Goal: Information Seeking & Learning: Learn about a topic

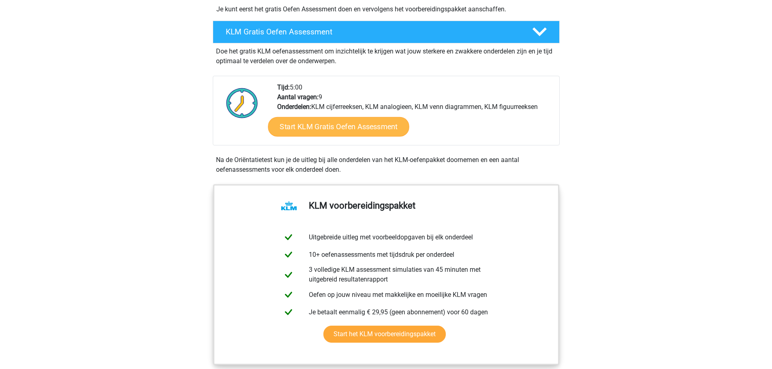
scroll to position [203, 0]
click at [372, 124] on link "Start KLM Gratis Oefen Assessment" at bounding box center [338, 125] width 141 height 19
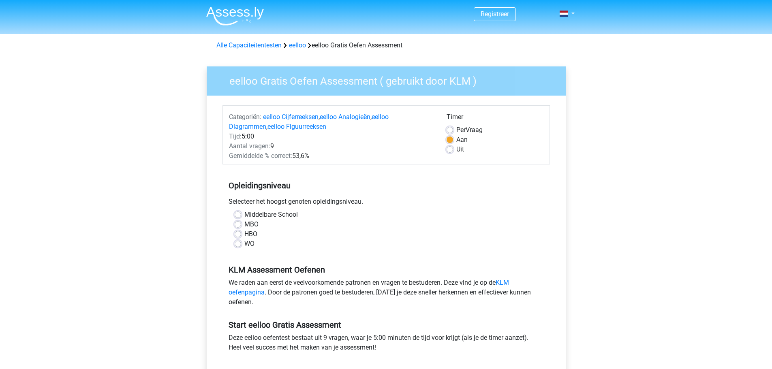
click at [244, 243] on label "WO" at bounding box center [249, 244] width 10 height 10
click at [239, 243] on input "WO" at bounding box center [238, 243] width 6 height 8
radio input "true"
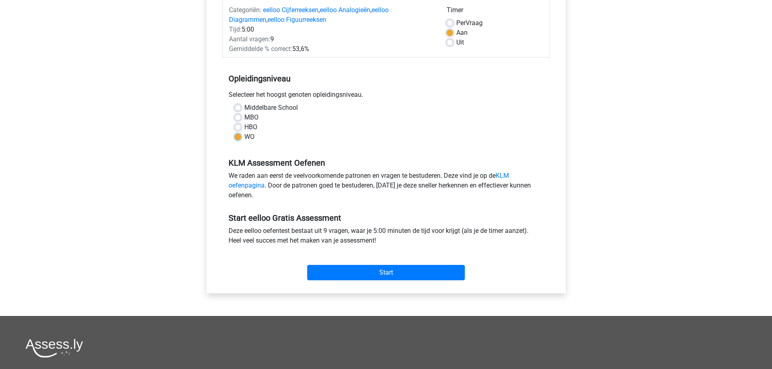
scroll to position [81, 0]
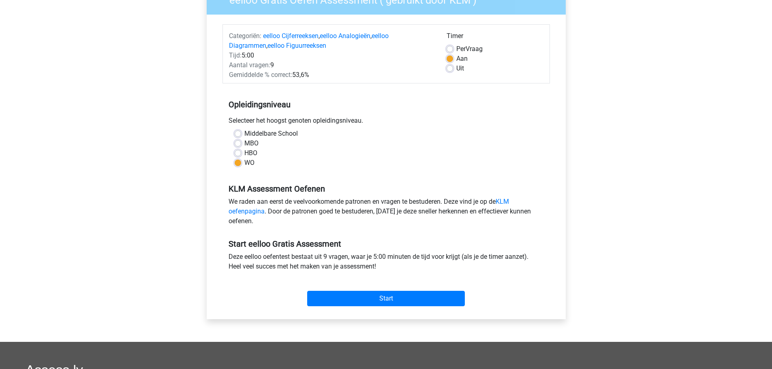
click at [244, 154] on label "HBO" at bounding box center [250, 153] width 13 height 10
click at [237, 154] on input "HBO" at bounding box center [238, 152] width 6 height 8
radio input "true"
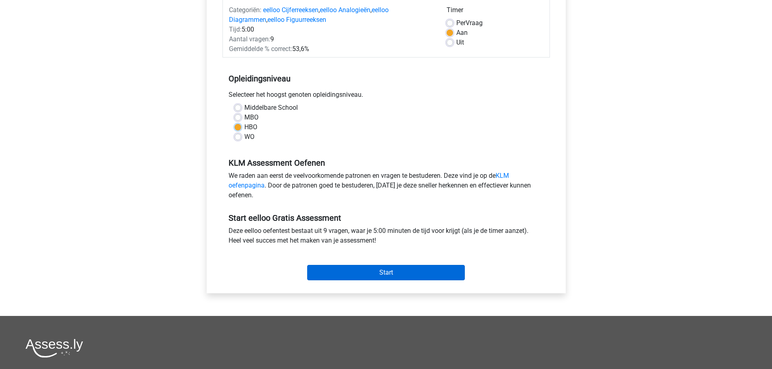
scroll to position [122, 0]
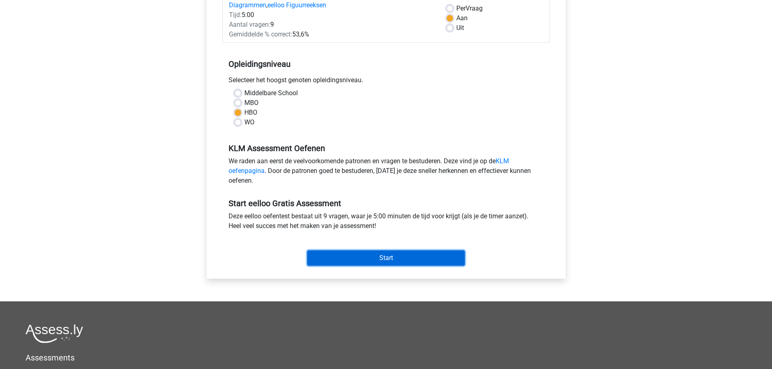
click at [372, 258] on input "Start" at bounding box center [386, 257] width 158 height 15
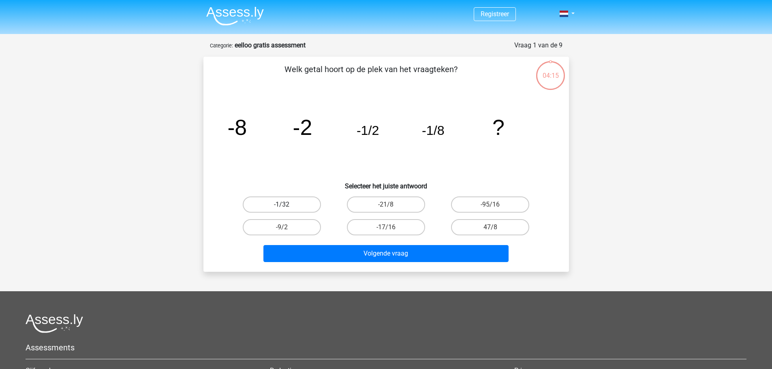
click at [292, 202] on label "-1/32" at bounding box center [282, 204] width 78 height 16
click at [287, 205] on input "-1/32" at bounding box center [284, 207] width 5 height 5
radio input "true"
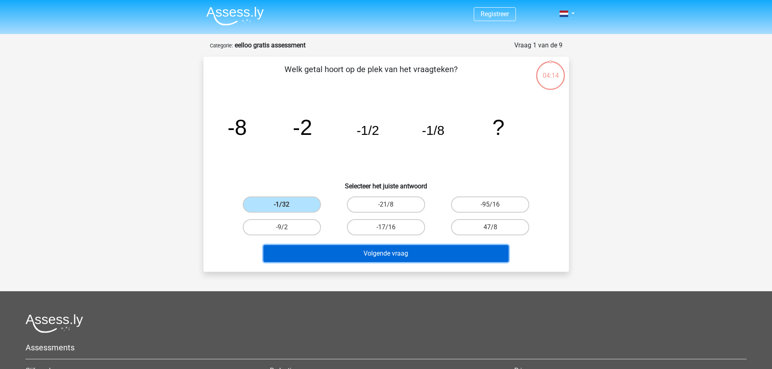
click at [392, 256] on button "Volgende vraag" at bounding box center [385, 253] width 245 height 17
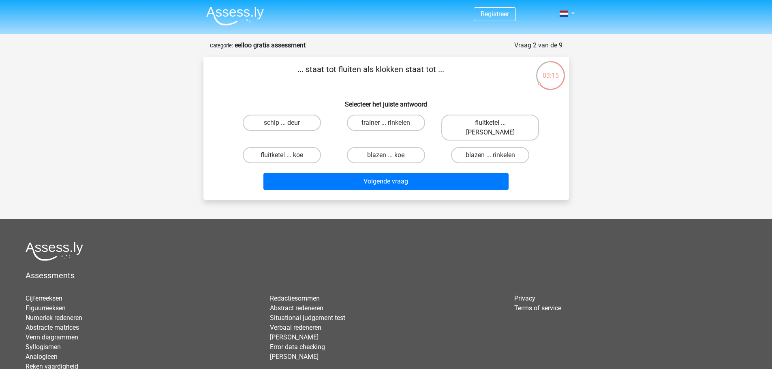
click at [520, 124] on label "fluitketel ... luiden" at bounding box center [490, 128] width 98 height 26
click at [495, 124] on input "fluitketel ... luiden" at bounding box center [492, 125] width 5 height 5
radio input "true"
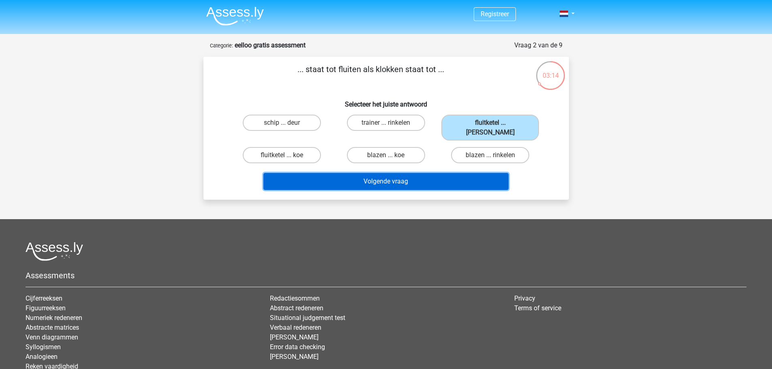
click at [487, 173] on button "Volgende vraag" at bounding box center [385, 181] width 245 height 17
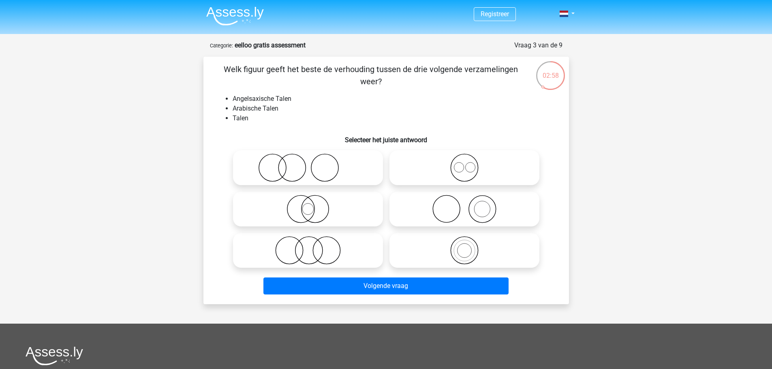
click at [449, 169] on icon at bounding box center [464, 168] width 143 height 28
click at [464, 164] on input "radio" at bounding box center [466, 160] width 5 height 5
radio input "true"
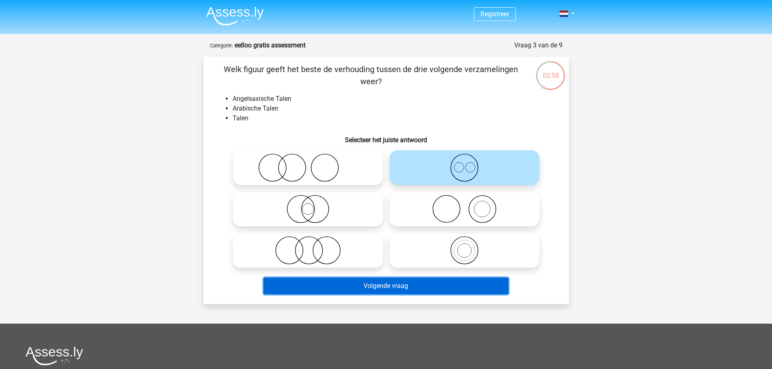
click at [422, 288] on button "Volgende vraag" at bounding box center [385, 285] width 245 height 17
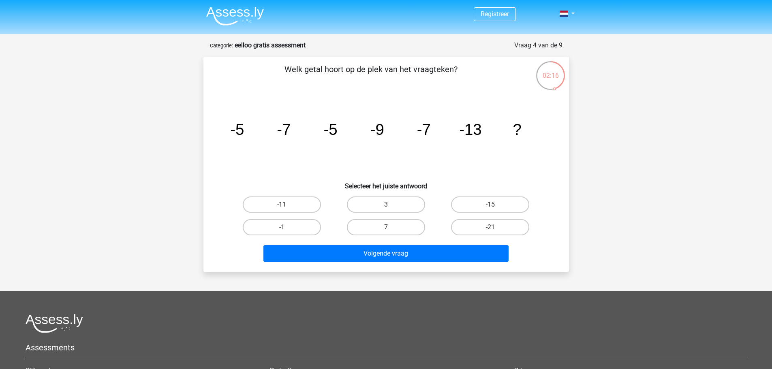
click at [484, 203] on label "-15" at bounding box center [490, 204] width 78 height 16
click at [490, 205] on input "-15" at bounding box center [492, 207] width 5 height 5
radio input "true"
click at [305, 201] on label "-11" at bounding box center [282, 204] width 78 height 16
click at [287, 205] on input "-11" at bounding box center [284, 207] width 5 height 5
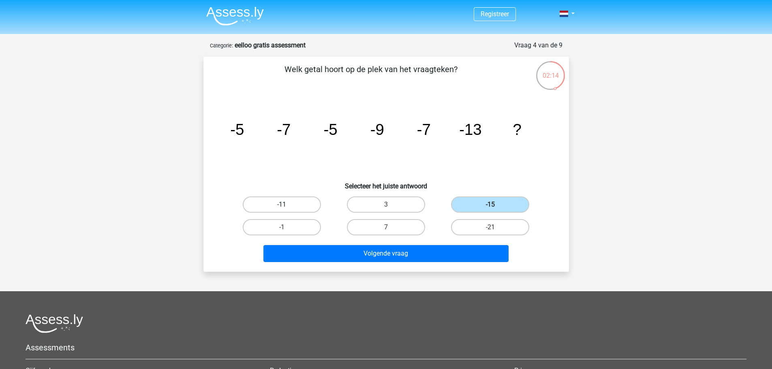
radio input "true"
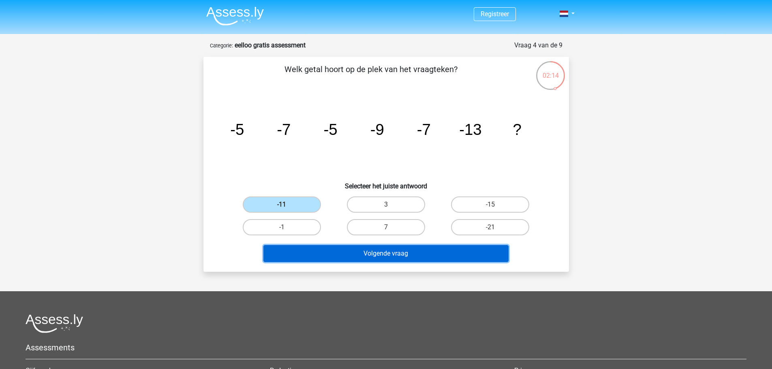
click at [396, 250] on button "Volgende vraag" at bounding box center [385, 253] width 245 height 17
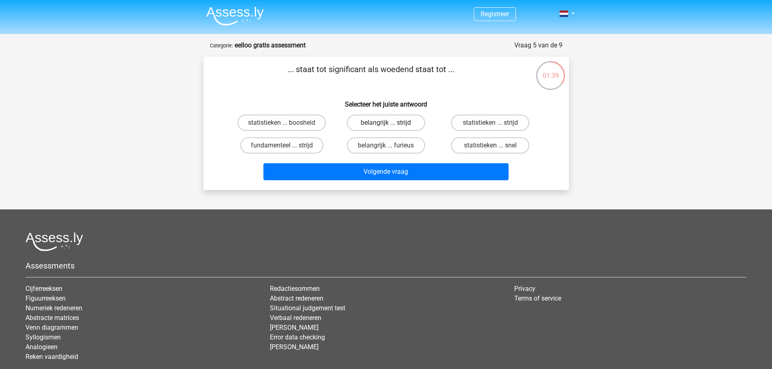
click at [376, 122] on label "belangrijk ... strijd" at bounding box center [386, 123] width 78 height 16
click at [386, 123] on input "belangrijk ... strijd" at bounding box center [388, 125] width 5 height 5
radio input "true"
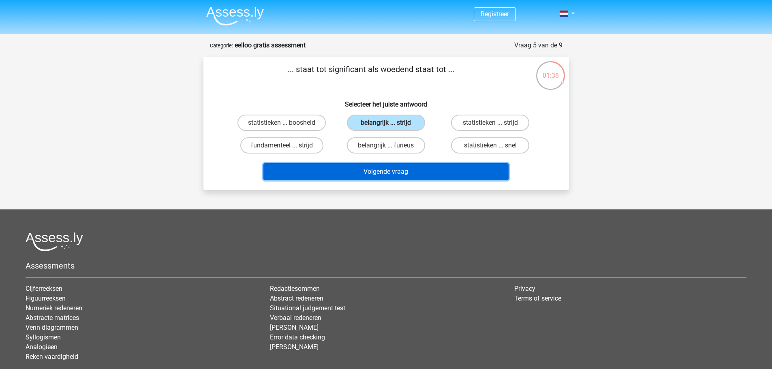
click at [394, 169] on button "Volgende vraag" at bounding box center [385, 171] width 245 height 17
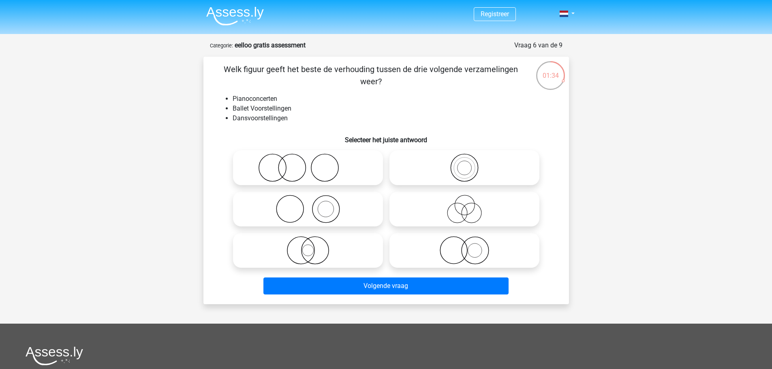
scroll to position [41, 0]
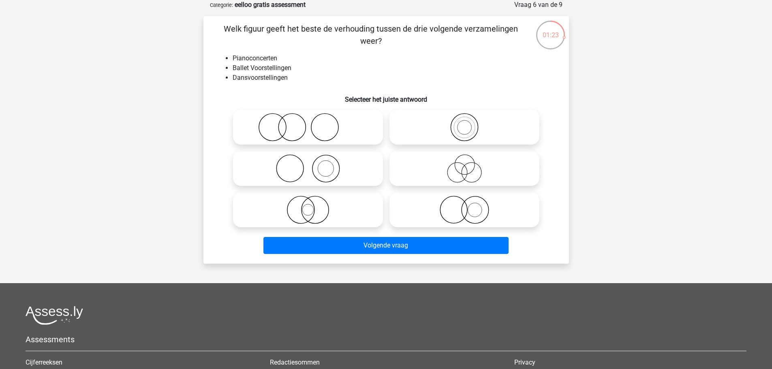
click at [330, 122] on icon at bounding box center [307, 127] width 143 height 28
click at [313, 122] on input "radio" at bounding box center [310, 120] width 5 height 5
radio input "true"
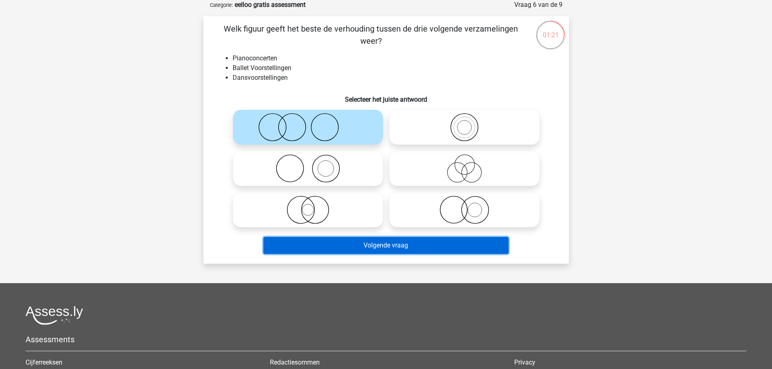
click at [405, 243] on button "Volgende vraag" at bounding box center [385, 245] width 245 height 17
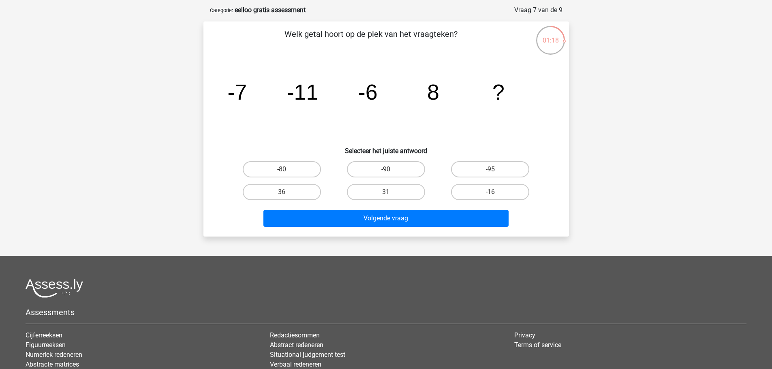
scroll to position [0, 0]
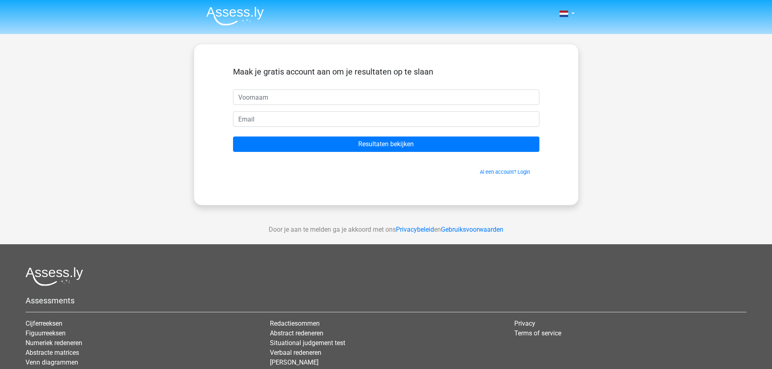
click at [340, 99] on input "text" at bounding box center [386, 97] width 306 height 15
type input "cas"
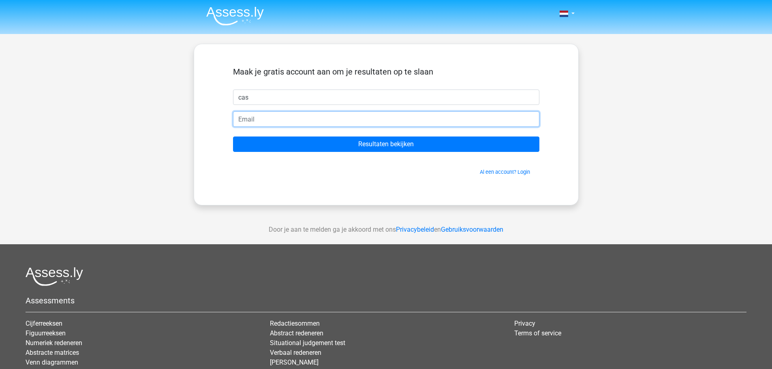
click at [336, 126] on input "email" at bounding box center [386, 118] width 306 height 15
type input "[EMAIL_ADDRESS][DOMAIN_NAME]"
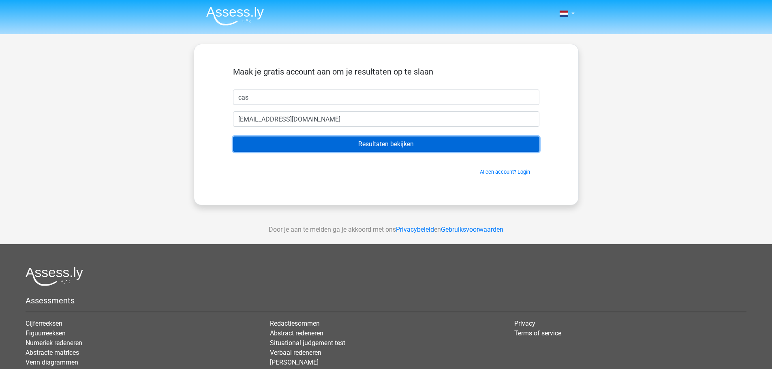
click at [364, 145] on input "Resultaten bekijken" at bounding box center [386, 144] width 306 height 15
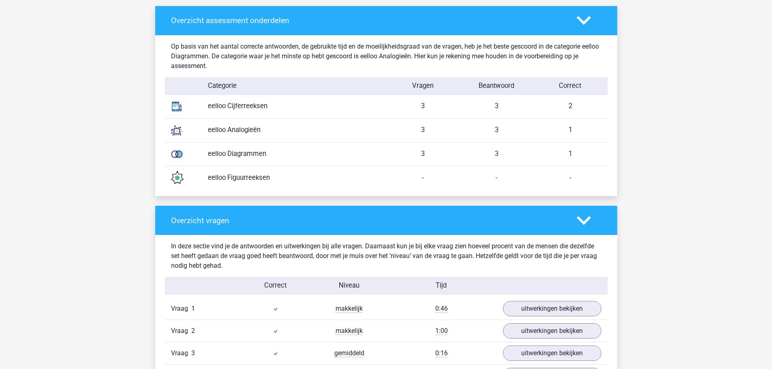
scroll to position [770, 0]
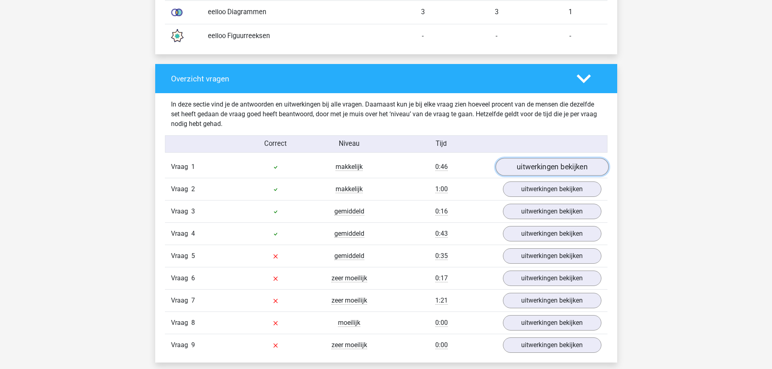
click at [562, 169] on link "uitwerkingen bekijken" at bounding box center [551, 167] width 113 height 18
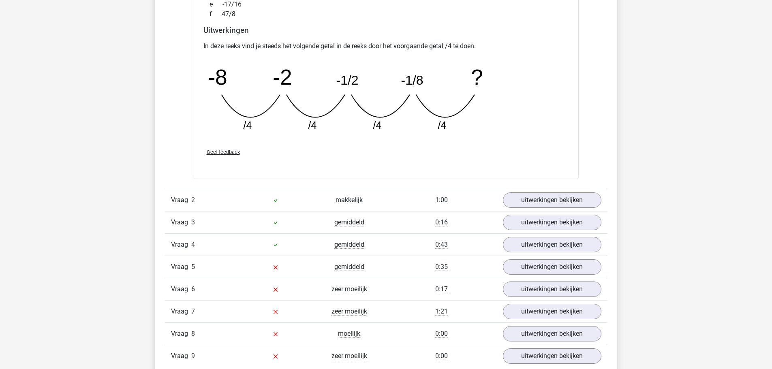
scroll to position [1094, 0]
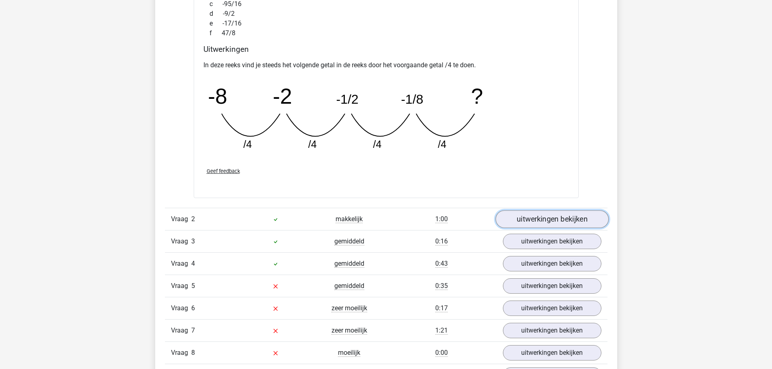
click at [530, 216] on link "uitwerkingen bekijken" at bounding box center [551, 219] width 113 height 18
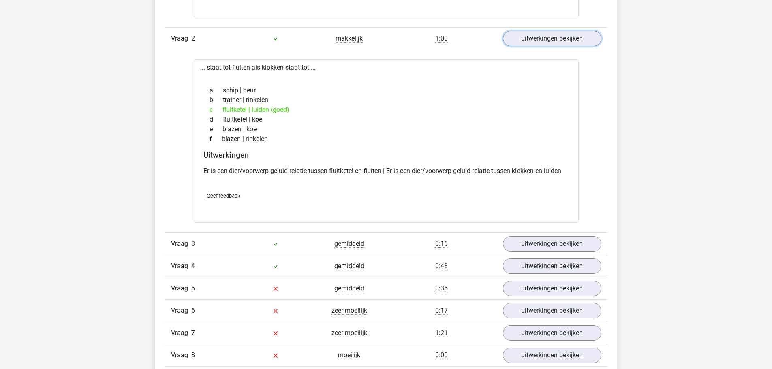
scroll to position [1337, 0]
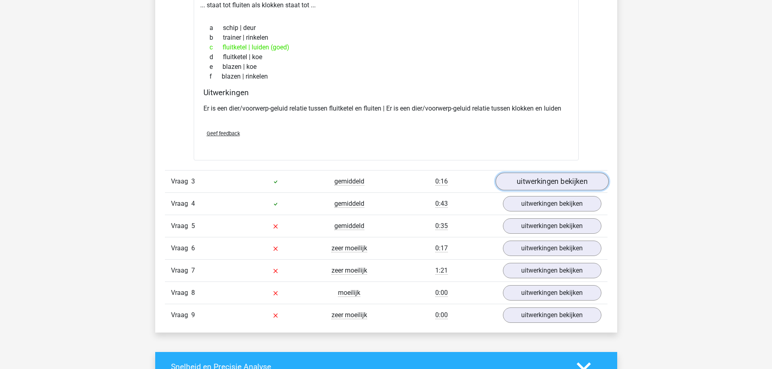
click at [533, 177] on link "uitwerkingen bekijken" at bounding box center [551, 182] width 113 height 18
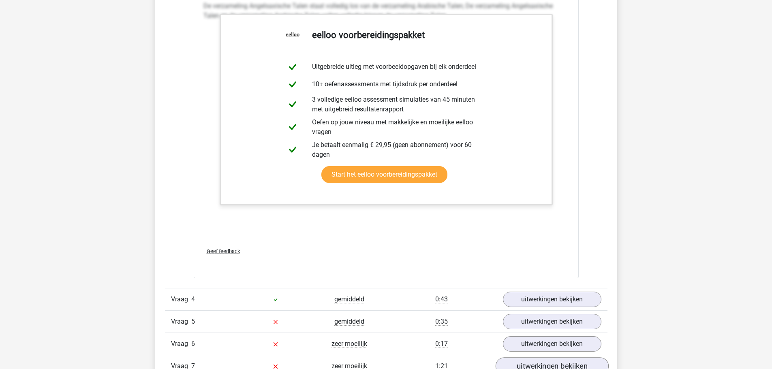
scroll to position [1904, 0]
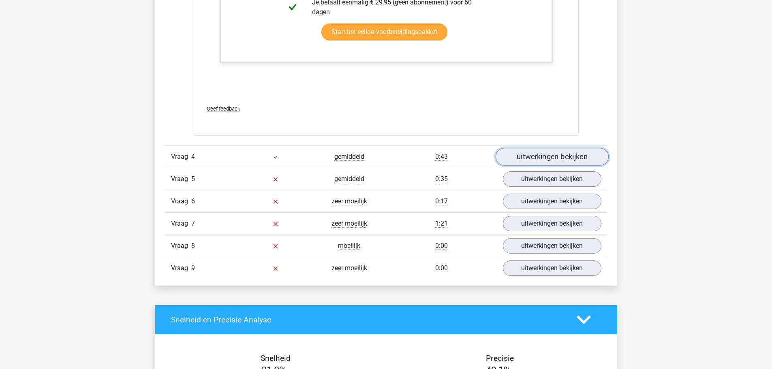
click at [540, 163] on link "uitwerkingen bekijken" at bounding box center [551, 157] width 113 height 18
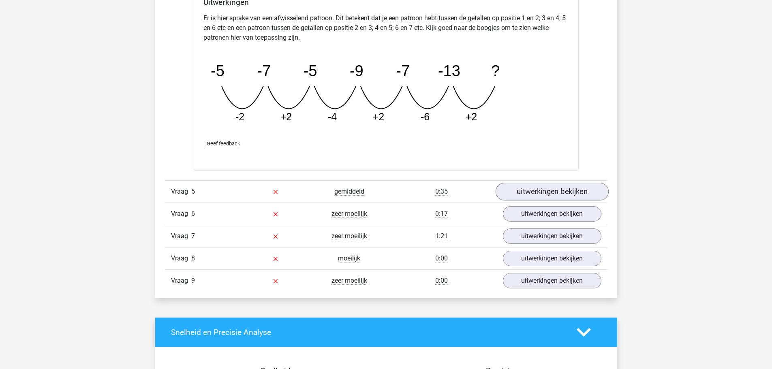
scroll to position [2269, 0]
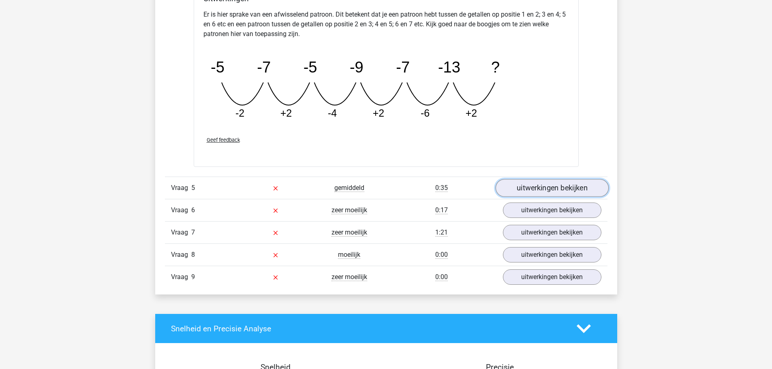
click at [537, 185] on link "uitwerkingen bekijken" at bounding box center [551, 188] width 113 height 18
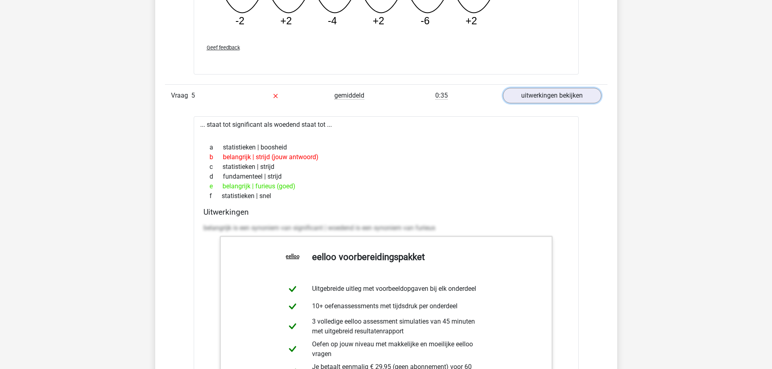
scroll to position [2350, 0]
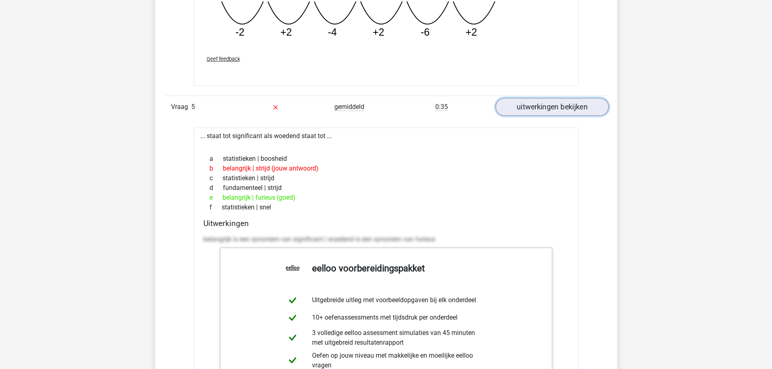
click at [544, 108] on link "uitwerkingen bekijken" at bounding box center [551, 107] width 113 height 18
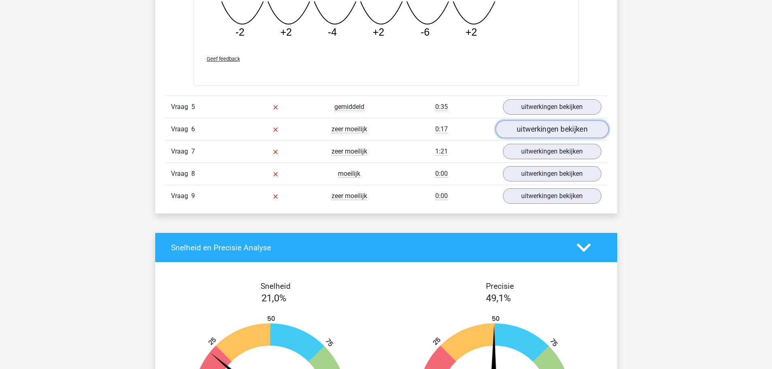
click at [540, 126] on link "uitwerkingen bekijken" at bounding box center [551, 129] width 113 height 18
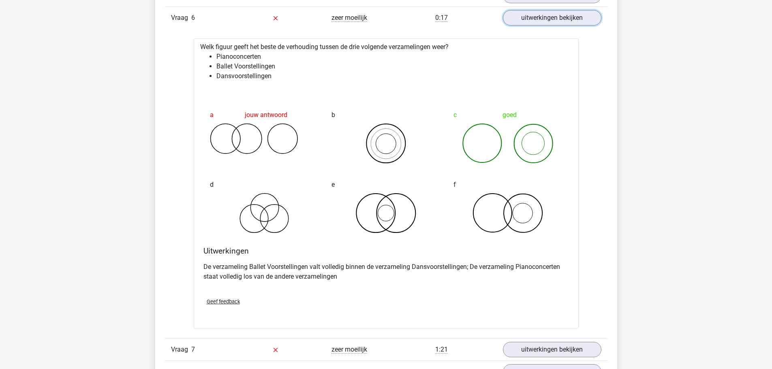
scroll to position [2593, 0]
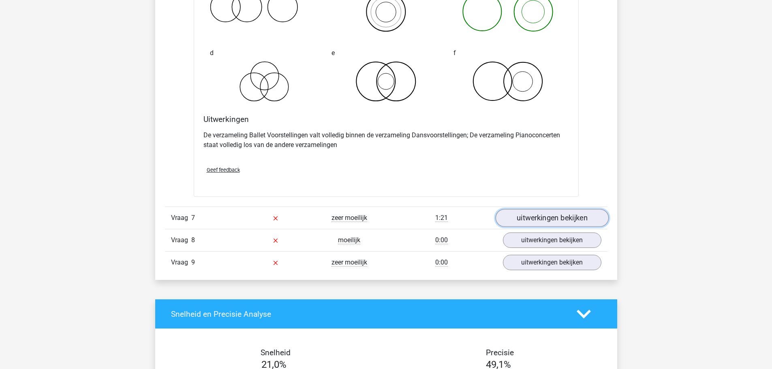
click at [542, 219] on link "uitwerkingen bekijken" at bounding box center [551, 218] width 113 height 18
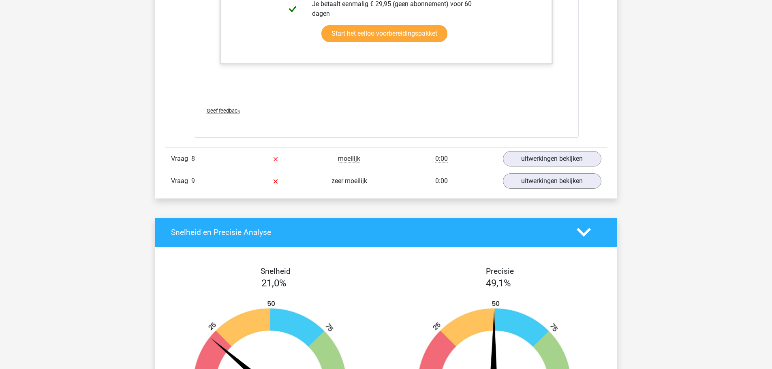
scroll to position [3200, 0]
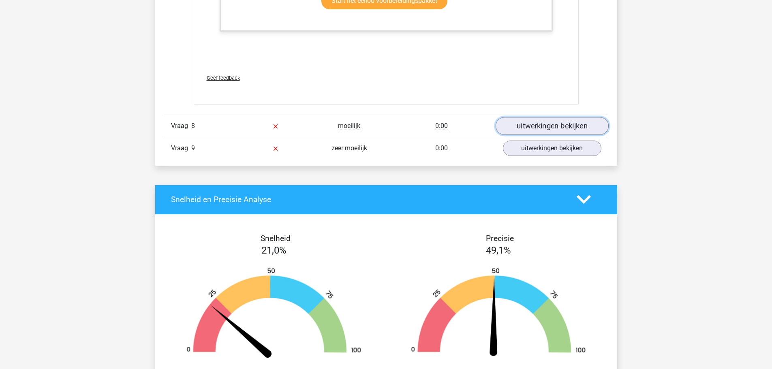
click at [525, 128] on link "uitwerkingen bekijken" at bounding box center [551, 126] width 113 height 18
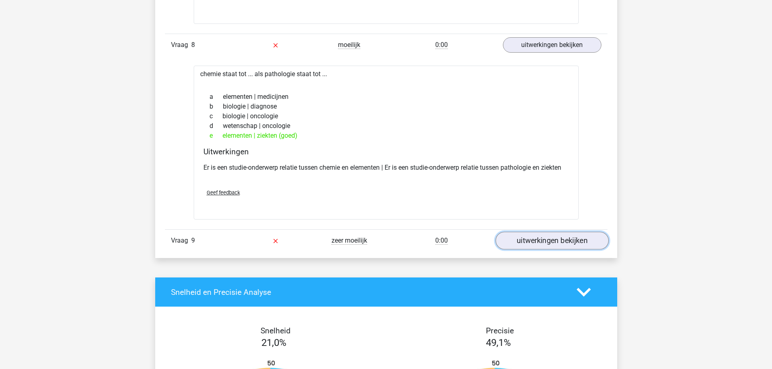
click at [555, 239] on link "uitwerkingen bekijken" at bounding box center [551, 241] width 113 height 18
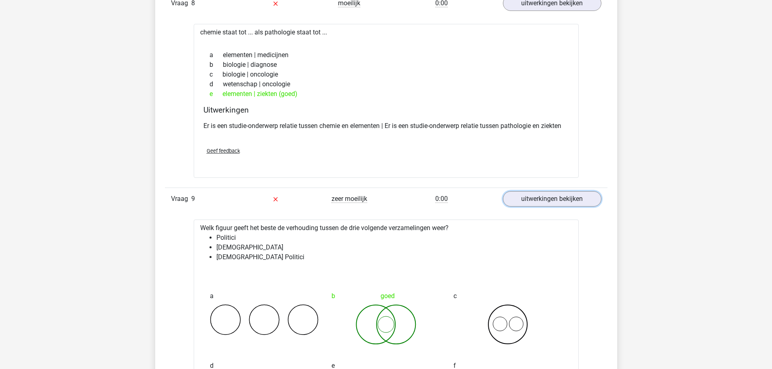
scroll to position [3241, 0]
